Goal: Transaction & Acquisition: Register for event/course

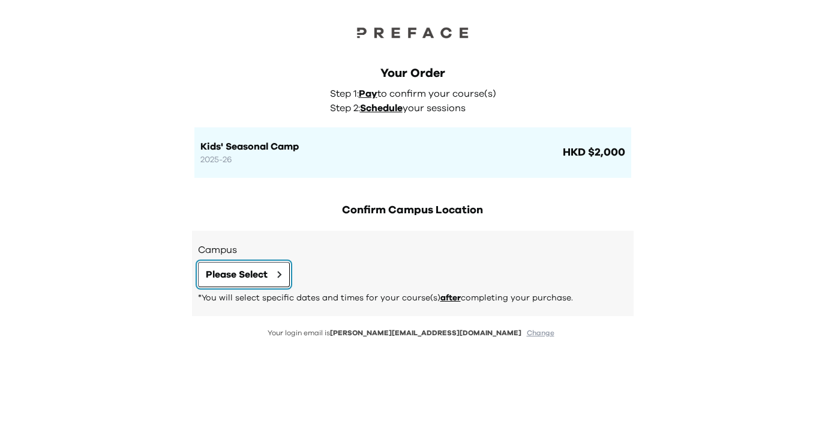
click at [256, 279] on span "Please Select" at bounding box center [237, 274] width 62 height 14
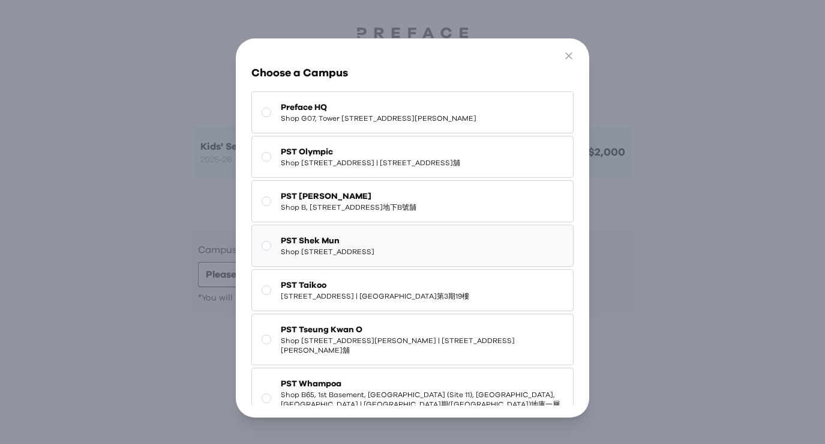
click at [331, 256] on span "Shop [STREET_ADDRESS]" at bounding box center [328, 252] width 94 height 10
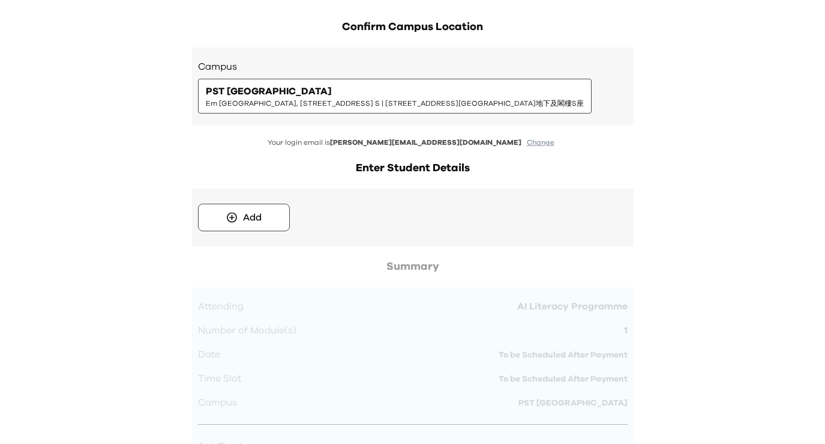
scroll to position [212, 0]
